Goal: Information Seeking & Learning: Get advice/opinions

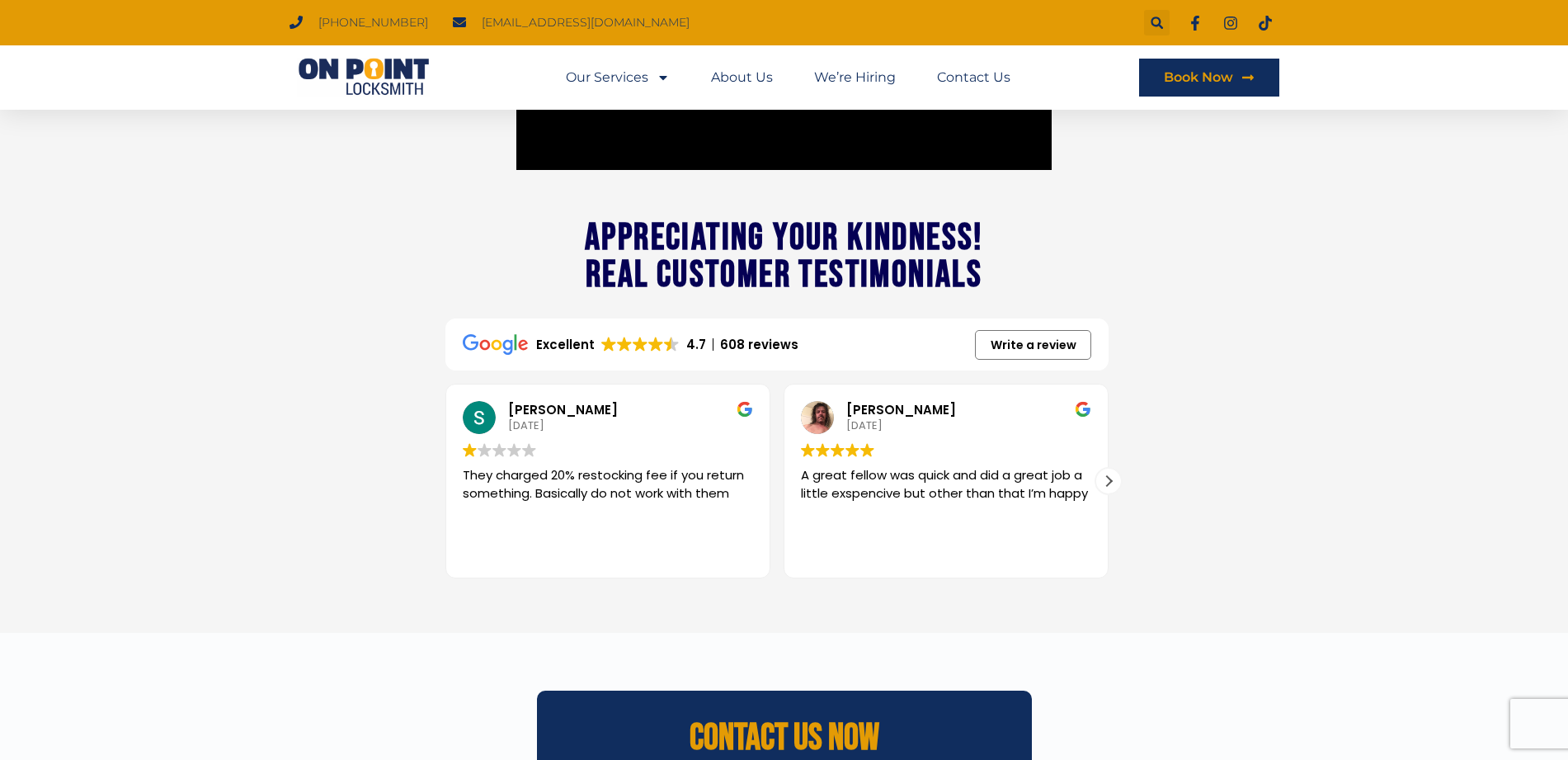
scroll to position [1924, 0]
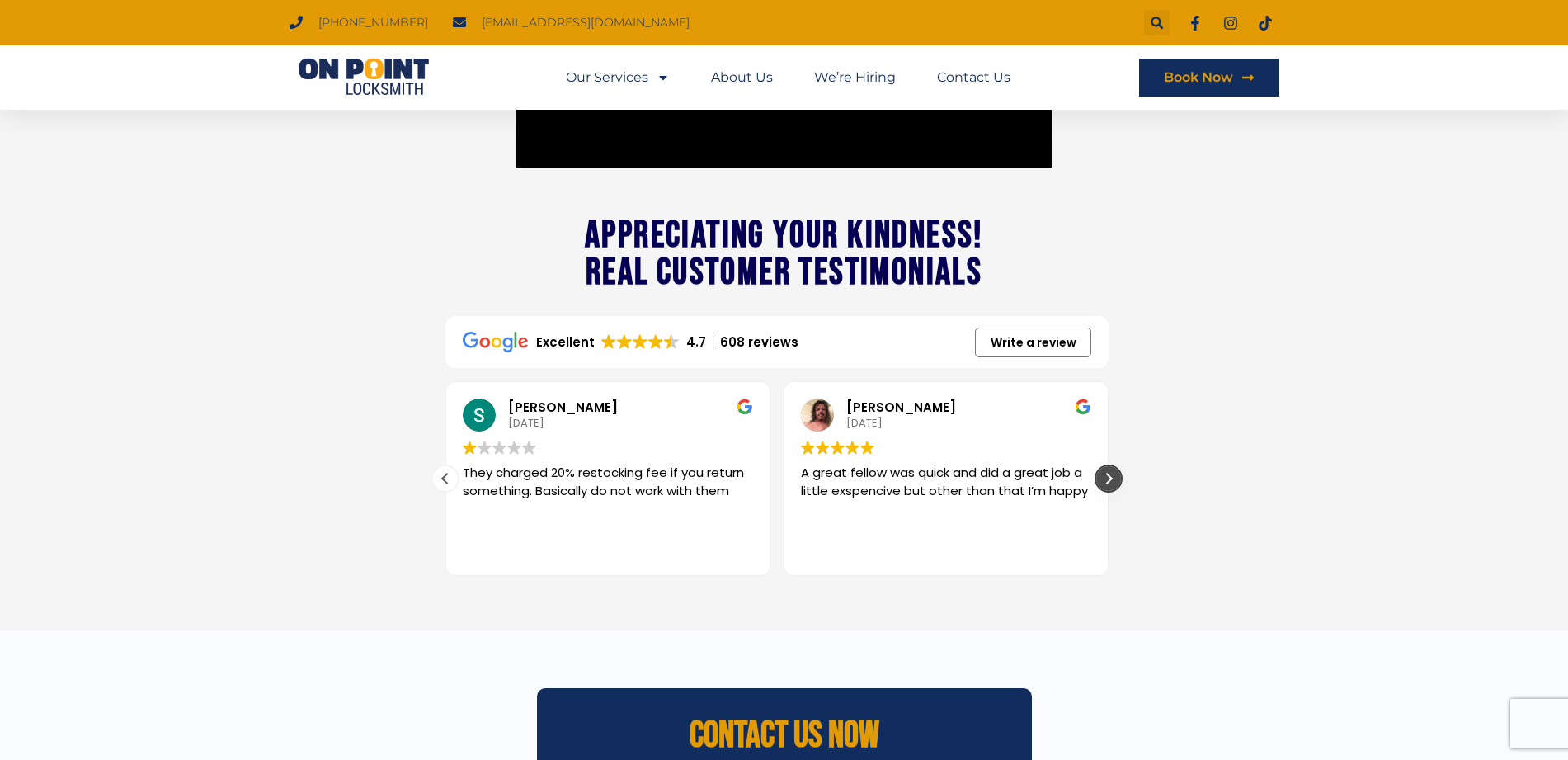
click at [1112, 479] on div "Next review" at bounding box center [1109, 478] width 25 height 25
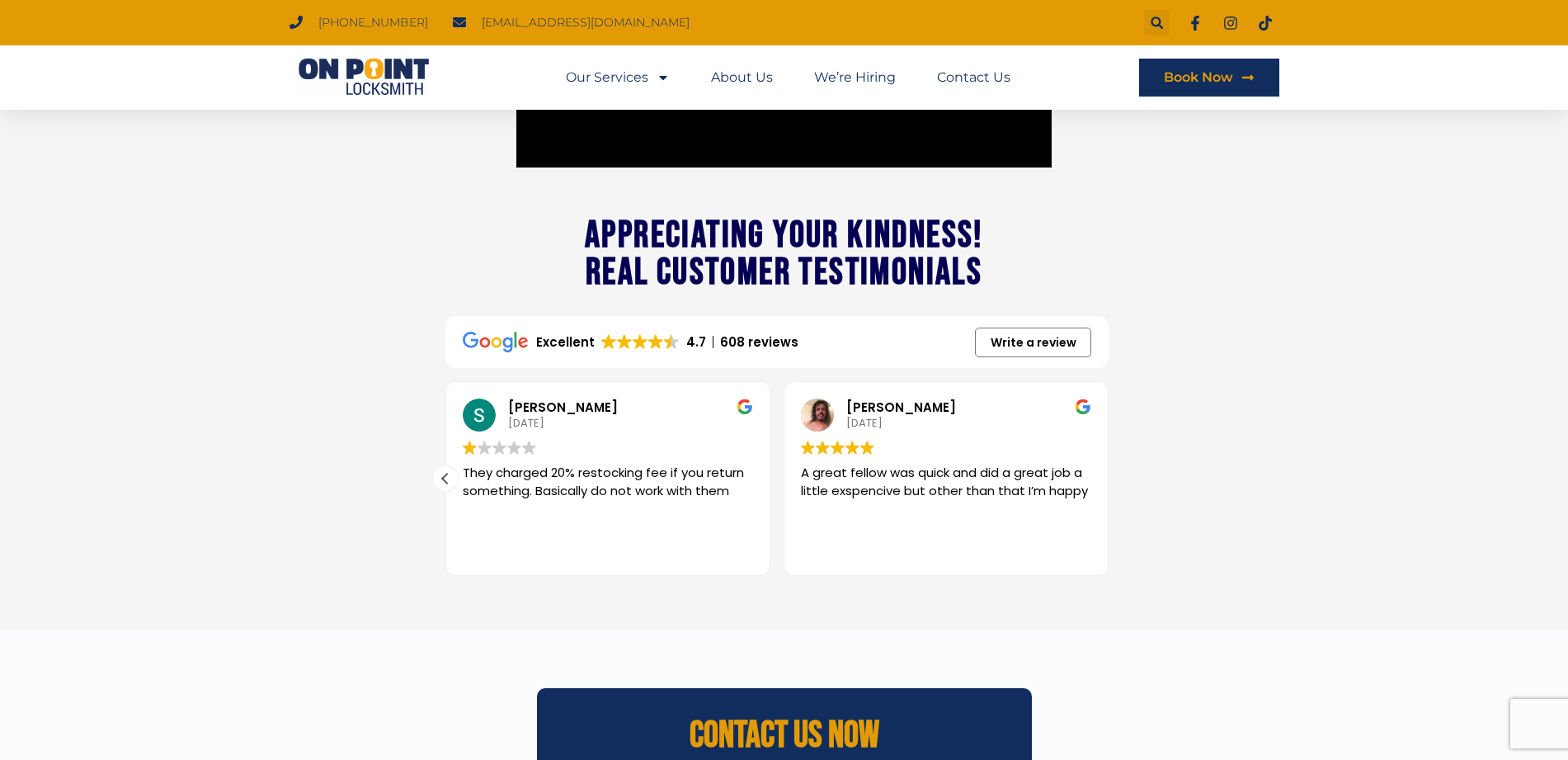
drag, startPoint x: 840, startPoint y: 450, endPoint x: 852, endPoint y: 440, distance: 15.6
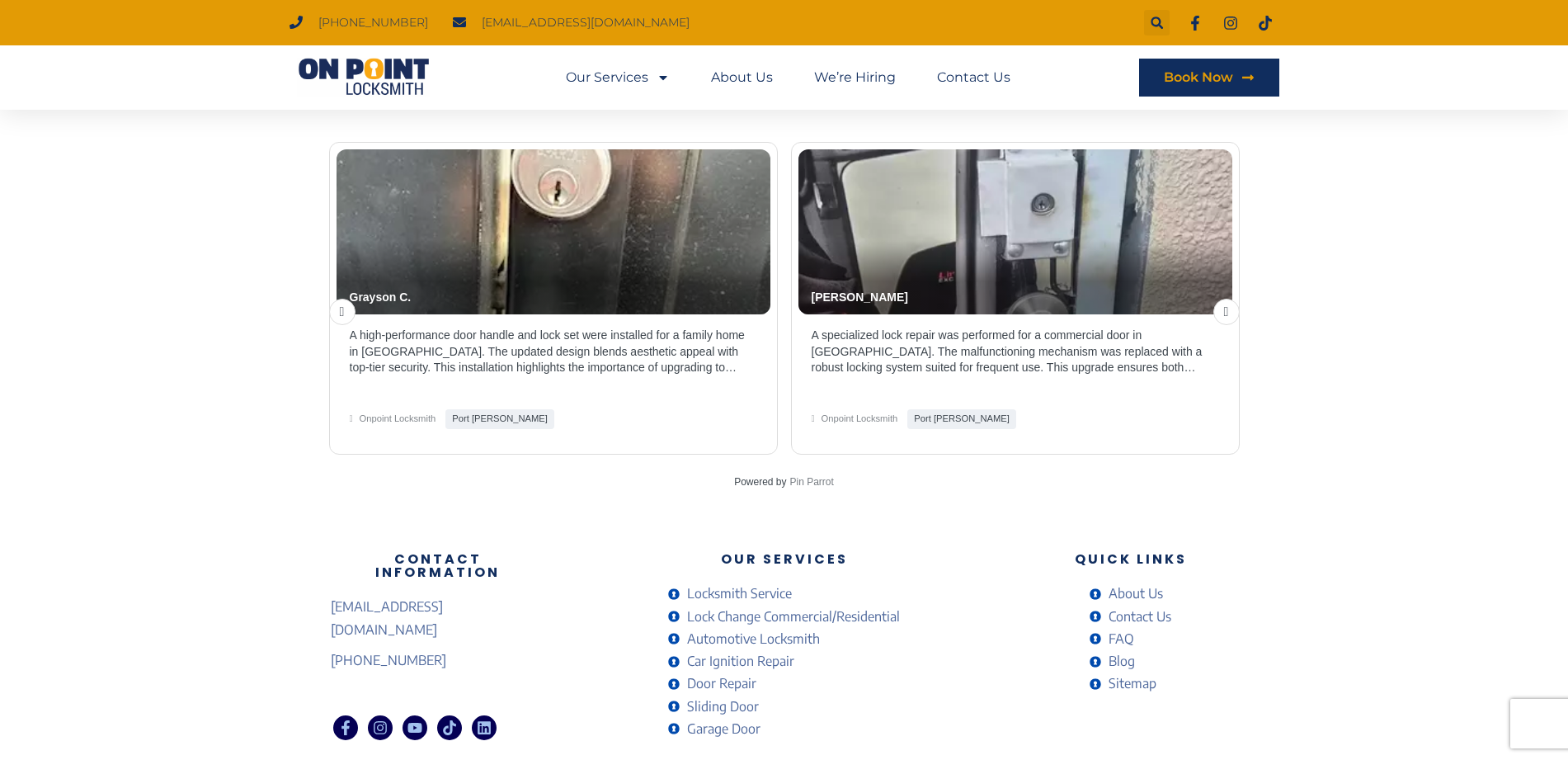
scroll to position [3479, 0]
